Goal: Information Seeking & Learning: Compare options

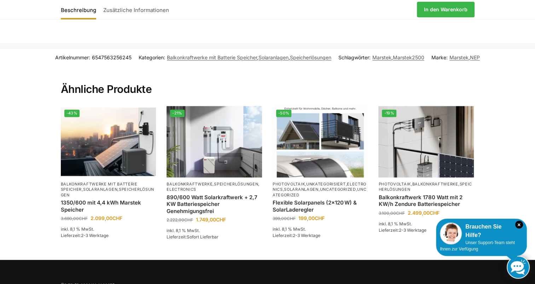
scroll to position [998, 0]
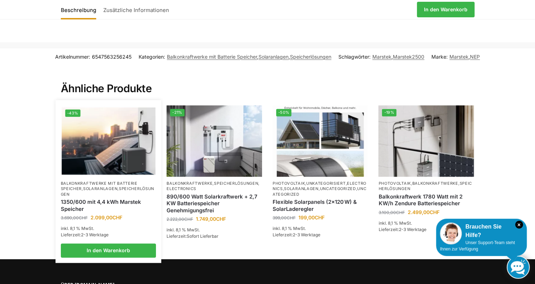
click at [123, 170] on img at bounding box center [109, 141] width 94 height 70
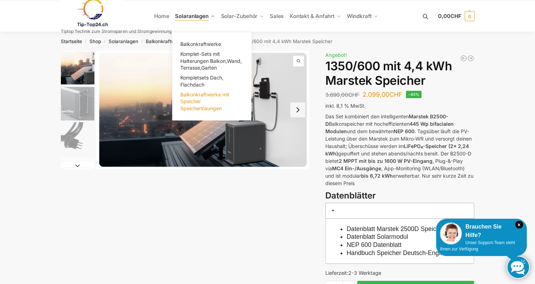
click at [193, 94] on span "Balkonkraftwerke mit Speicher Speicherlösungen" at bounding box center [204, 102] width 49 height 20
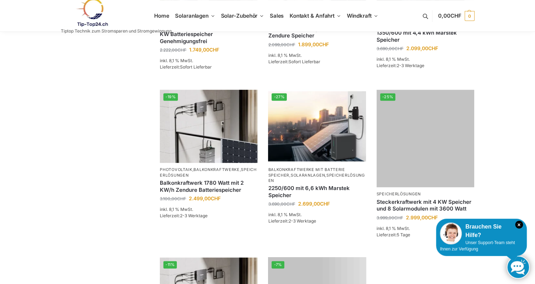
scroll to position [326, 0]
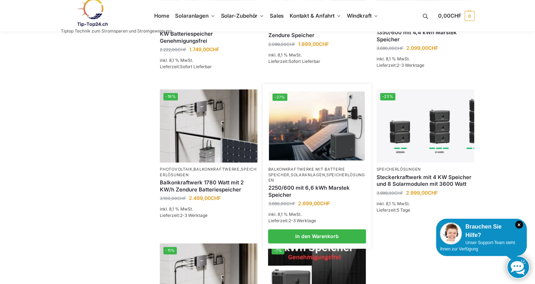
click at [308, 185] on link "2250/600 mit 6,6 kWh Marstek Speicher" at bounding box center [317, 192] width 98 height 14
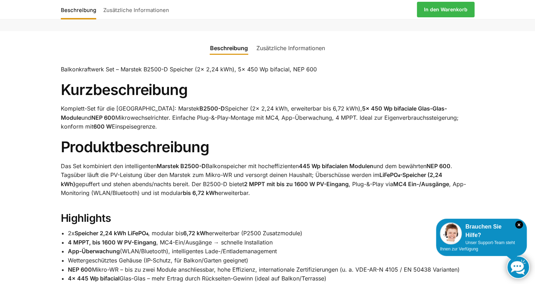
scroll to position [310, 0]
